Goal: Navigation & Orientation: Find specific page/section

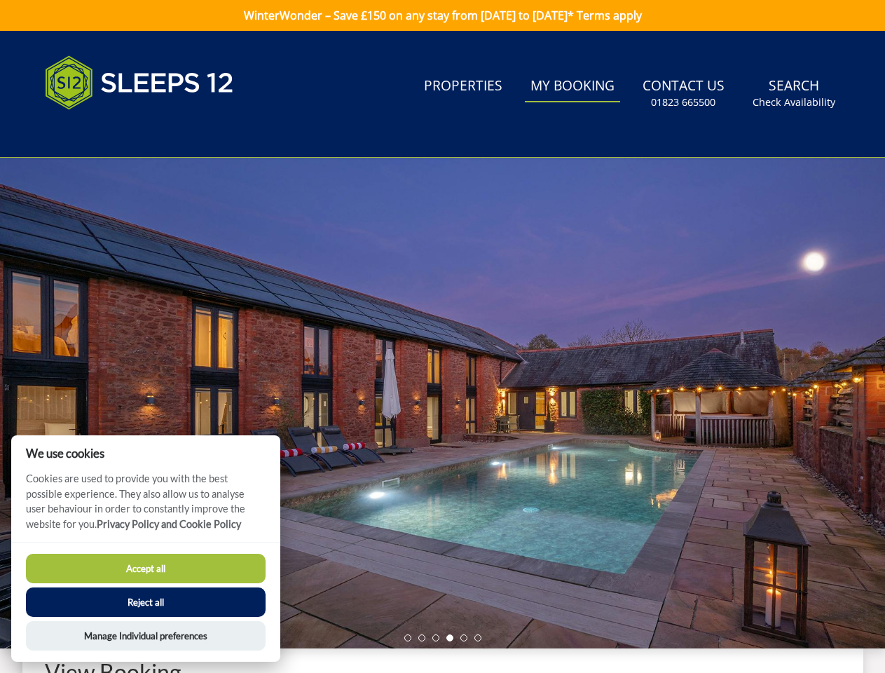
click at [442, 336] on div at bounding box center [442, 403] width 885 height 491
click at [795, 93] on link "Search Check Availability" at bounding box center [794, 94] width 94 height 46
click at [442, 403] on div at bounding box center [442, 403] width 885 height 491
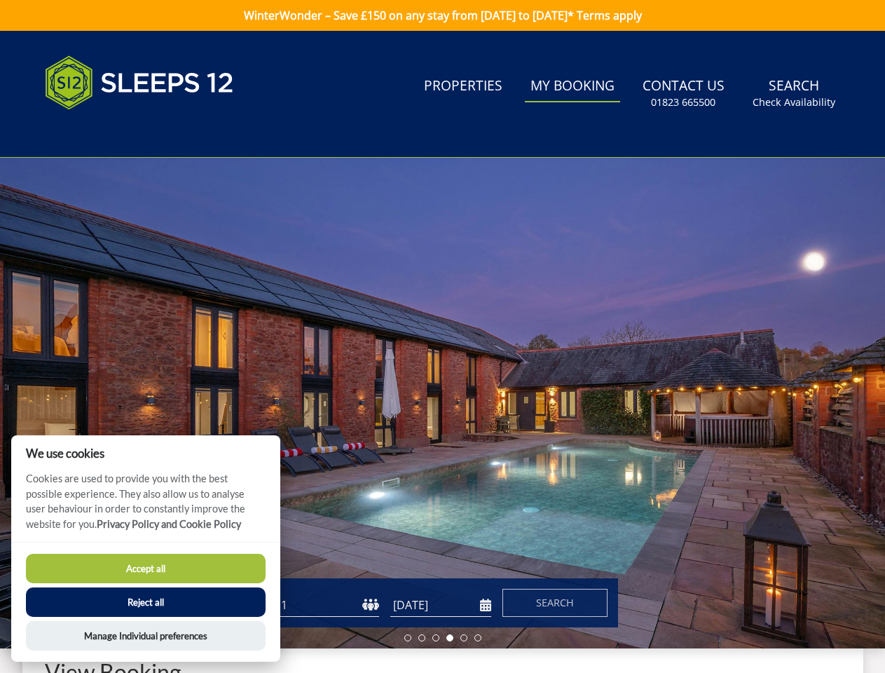
click at [408, 638] on li at bounding box center [407, 637] width 7 height 7
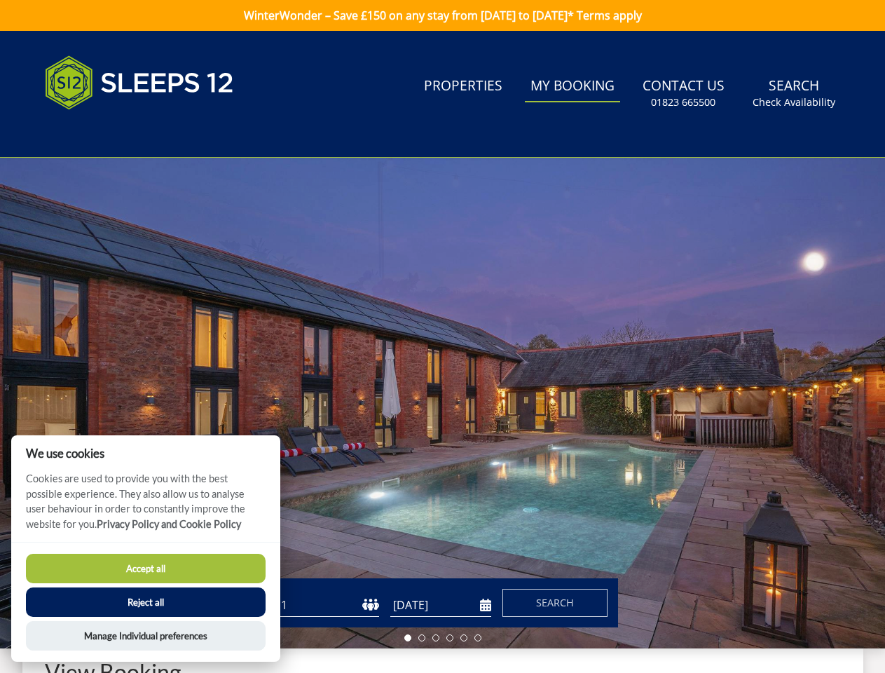
click at [422, 638] on li at bounding box center [421, 637] width 7 height 7
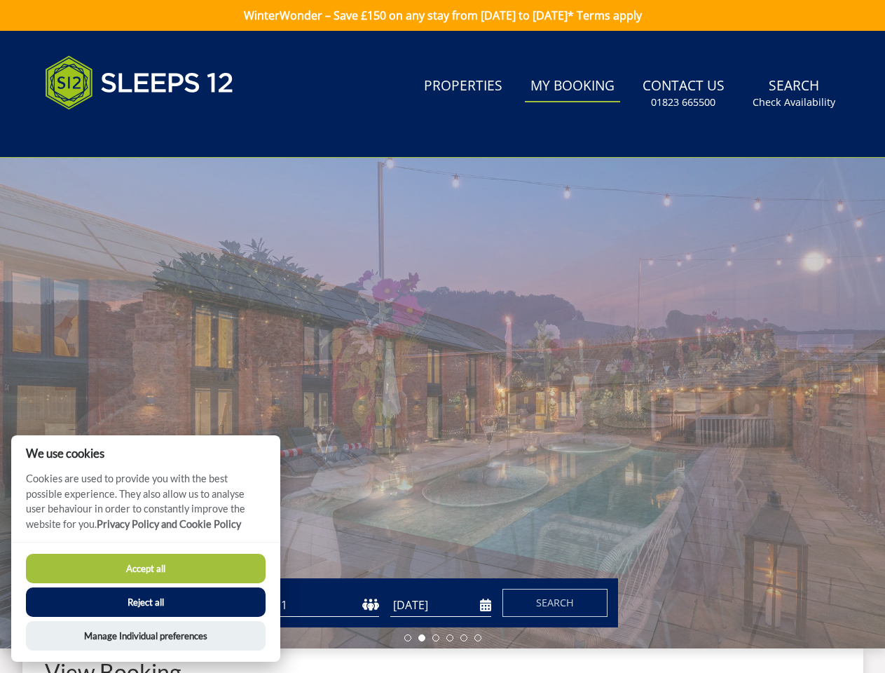
click at [436, 638] on li at bounding box center [435, 637] width 7 height 7
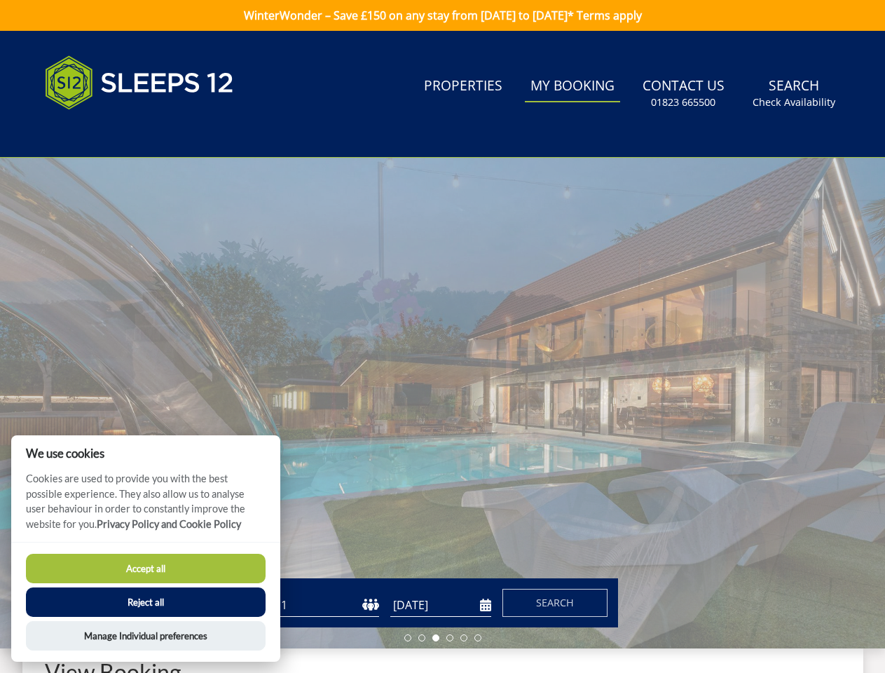
click at [450, 638] on li at bounding box center [449, 637] width 7 height 7
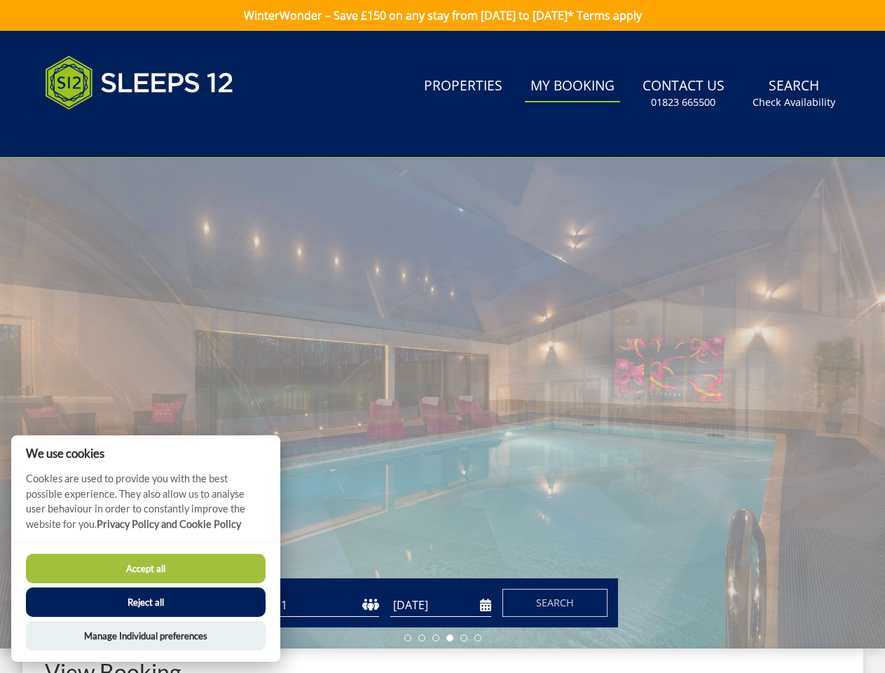
click at [464, 638] on li at bounding box center [463, 637] width 7 height 7
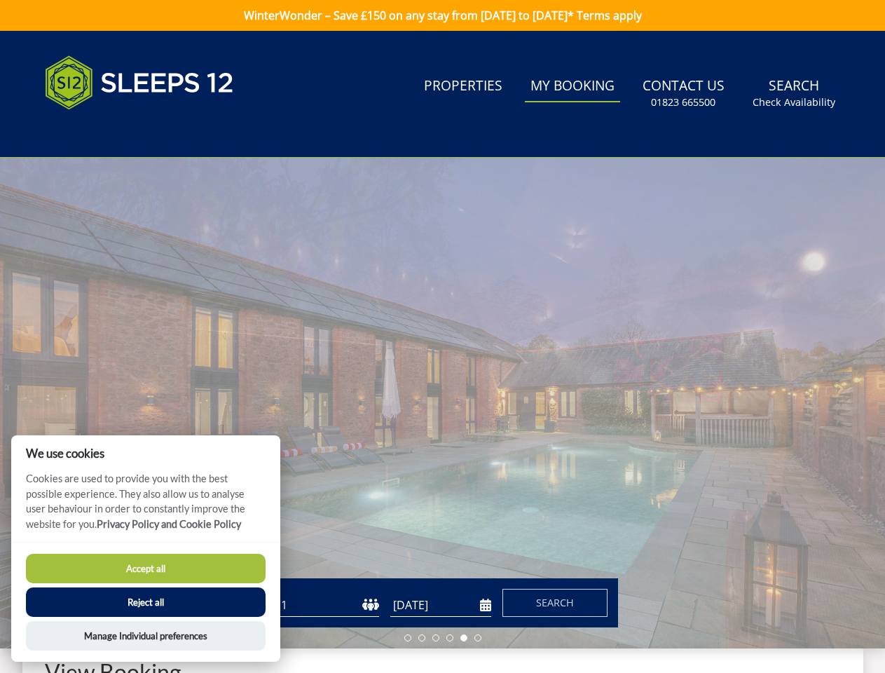
click at [478, 638] on li at bounding box center [478, 637] width 7 height 7
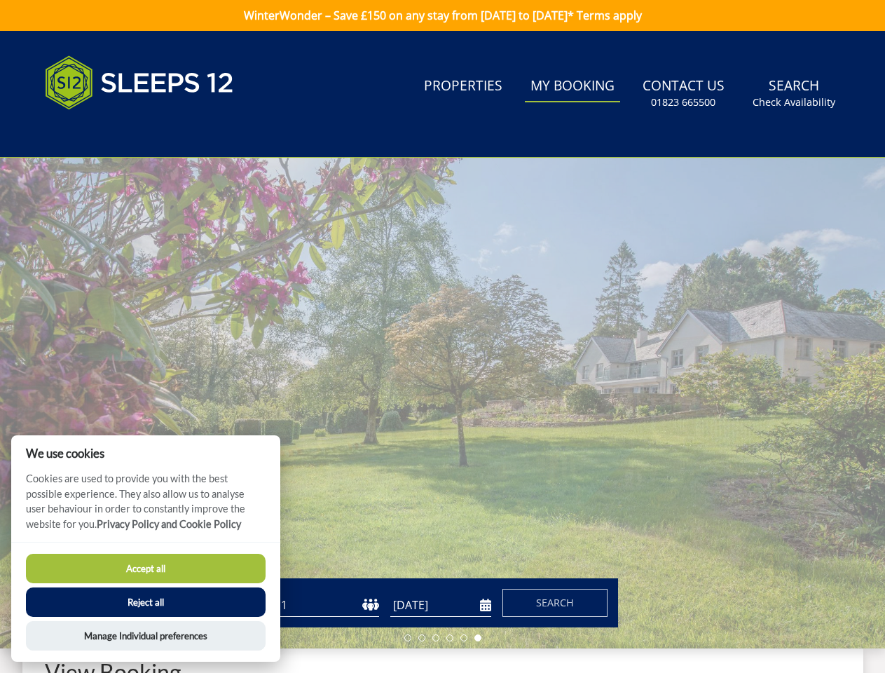
click at [146, 568] on button "Accept all" at bounding box center [146, 568] width 240 height 29
